Goal: Transaction & Acquisition: Purchase product/service

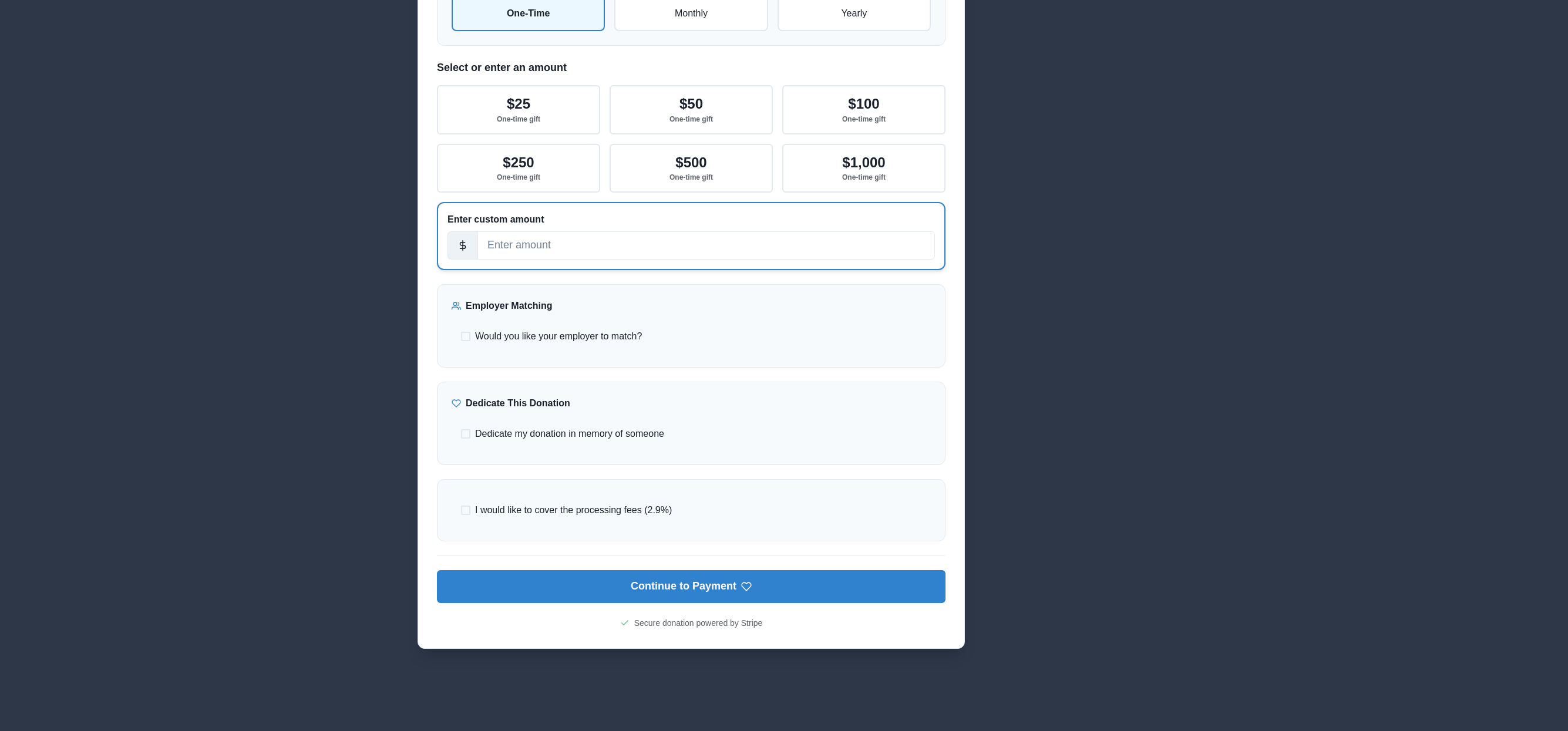
scroll to position [368, 0]
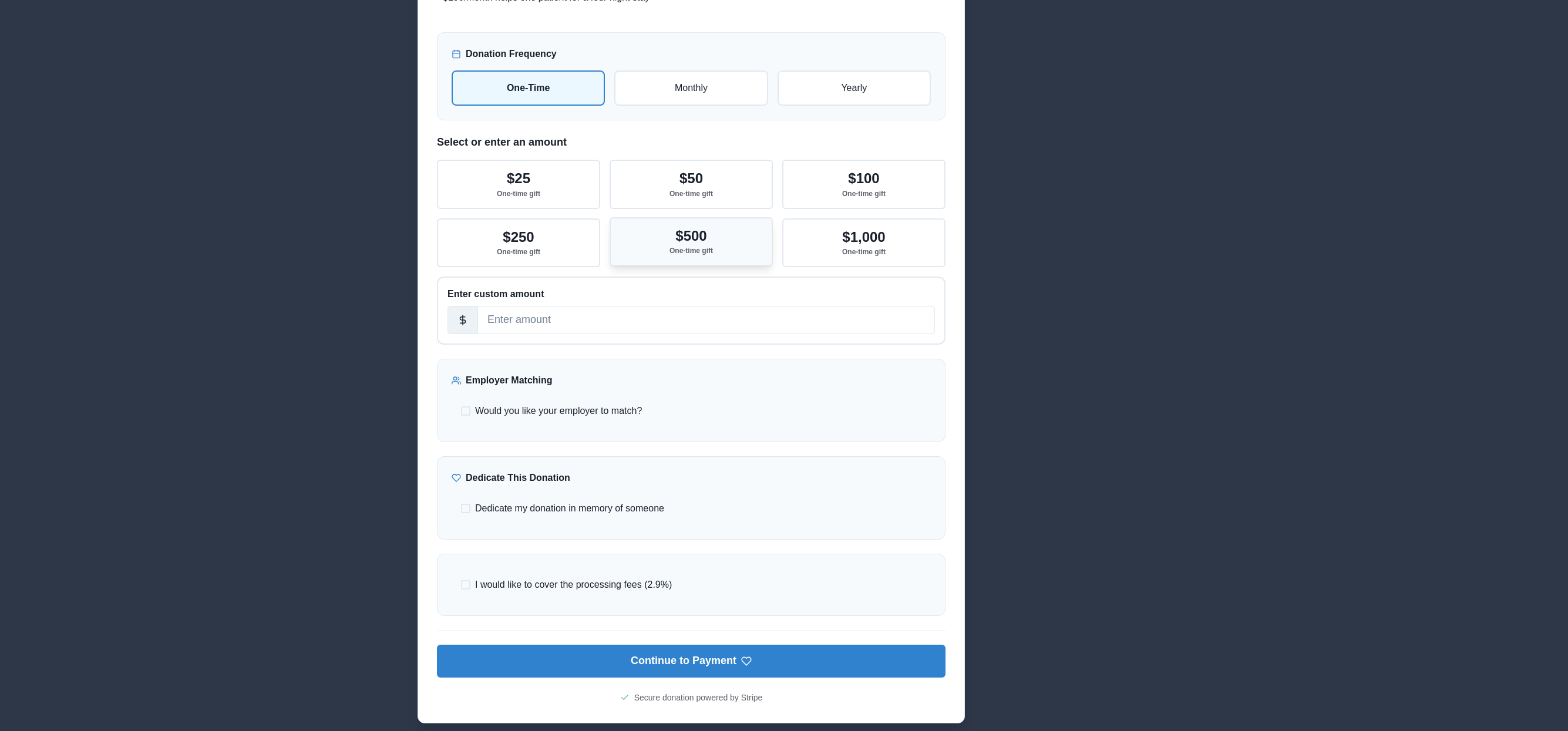
click at [707, 240] on p "$500" at bounding box center [691, 236] width 31 height 17
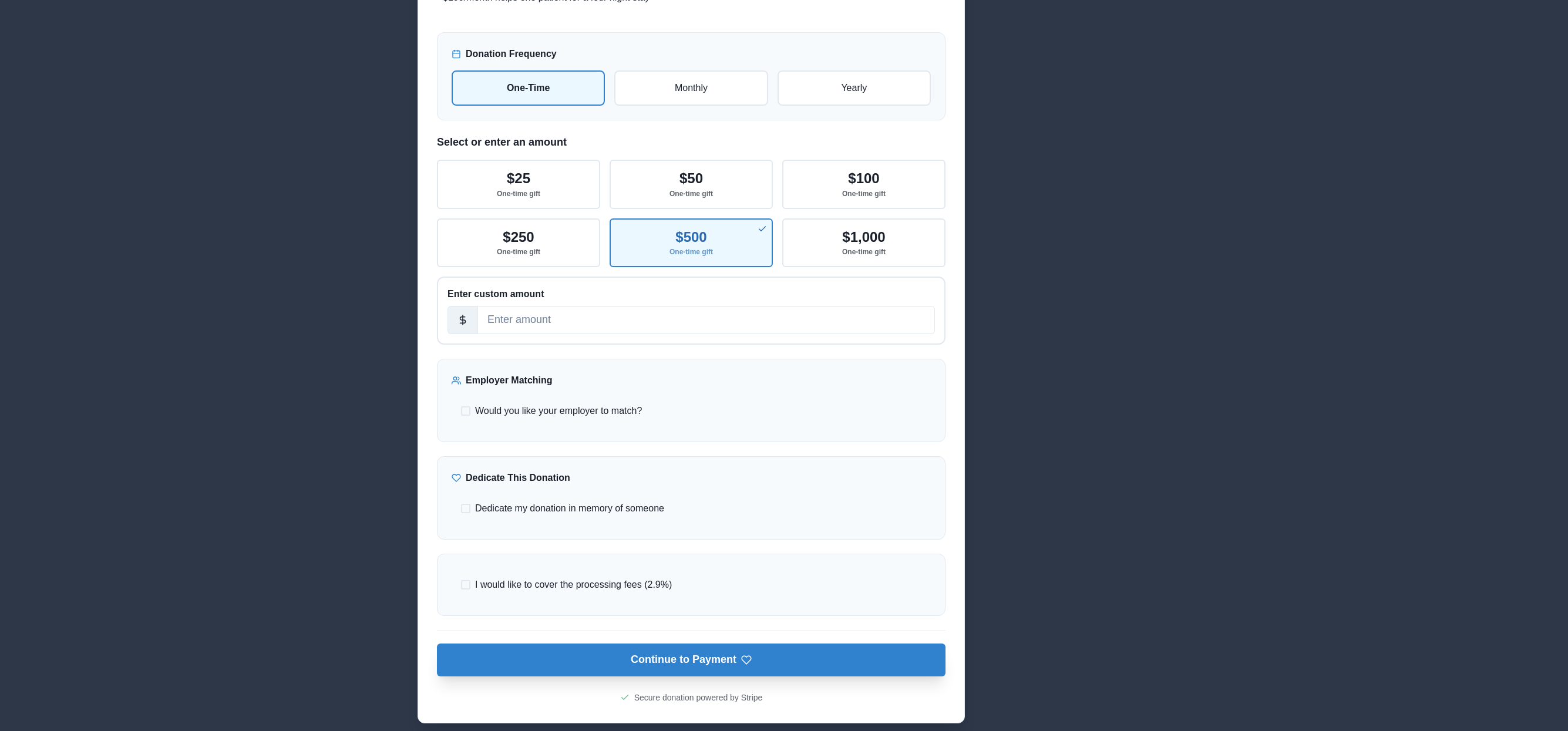
click at [807, 654] on button "Continue to Payment" at bounding box center [691, 660] width 509 height 33
